Goal: Navigation & Orientation: Go to known website

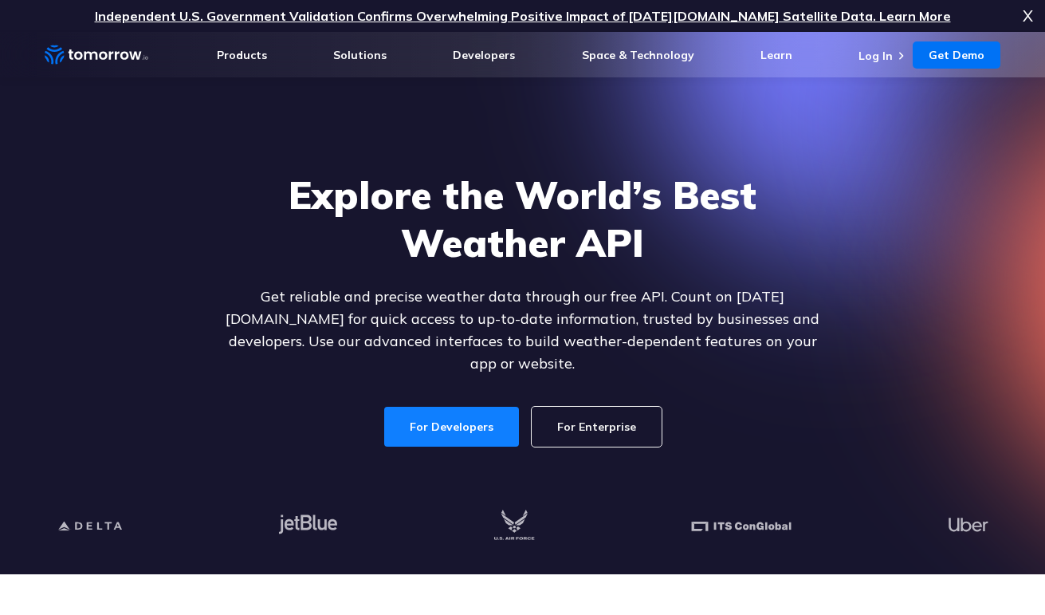
click at [493, 409] on link "For Developers" at bounding box center [451, 427] width 135 height 40
click at [886, 55] on link "Log In" at bounding box center [876, 56] width 34 height 14
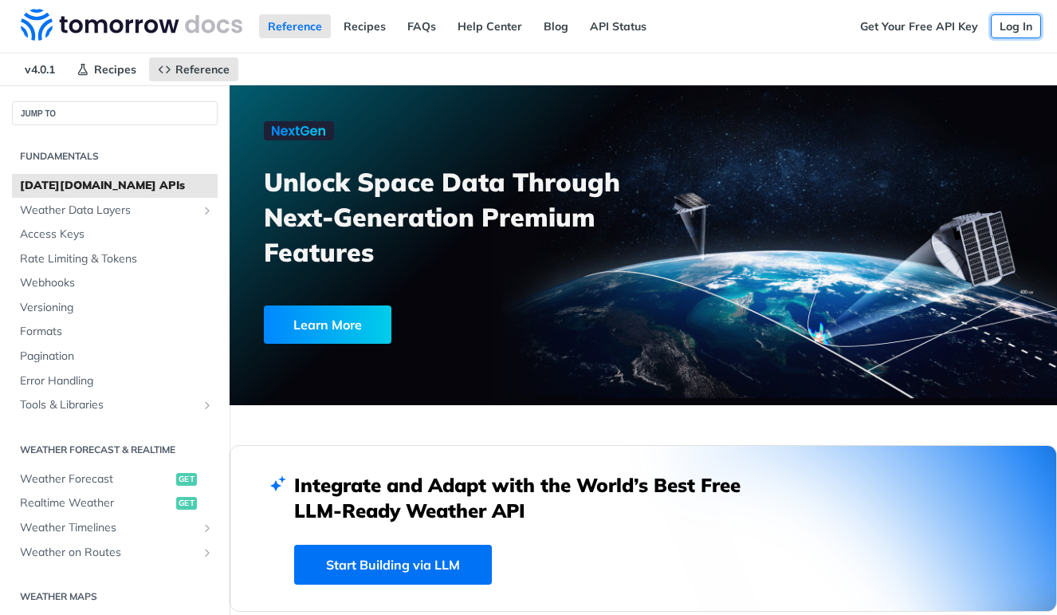
click at [1022, 26] on link "Log In" at bounding box center [1016, 26] width 50 height 24
